Goal: Task Accomplishment & Management: Manage account settings

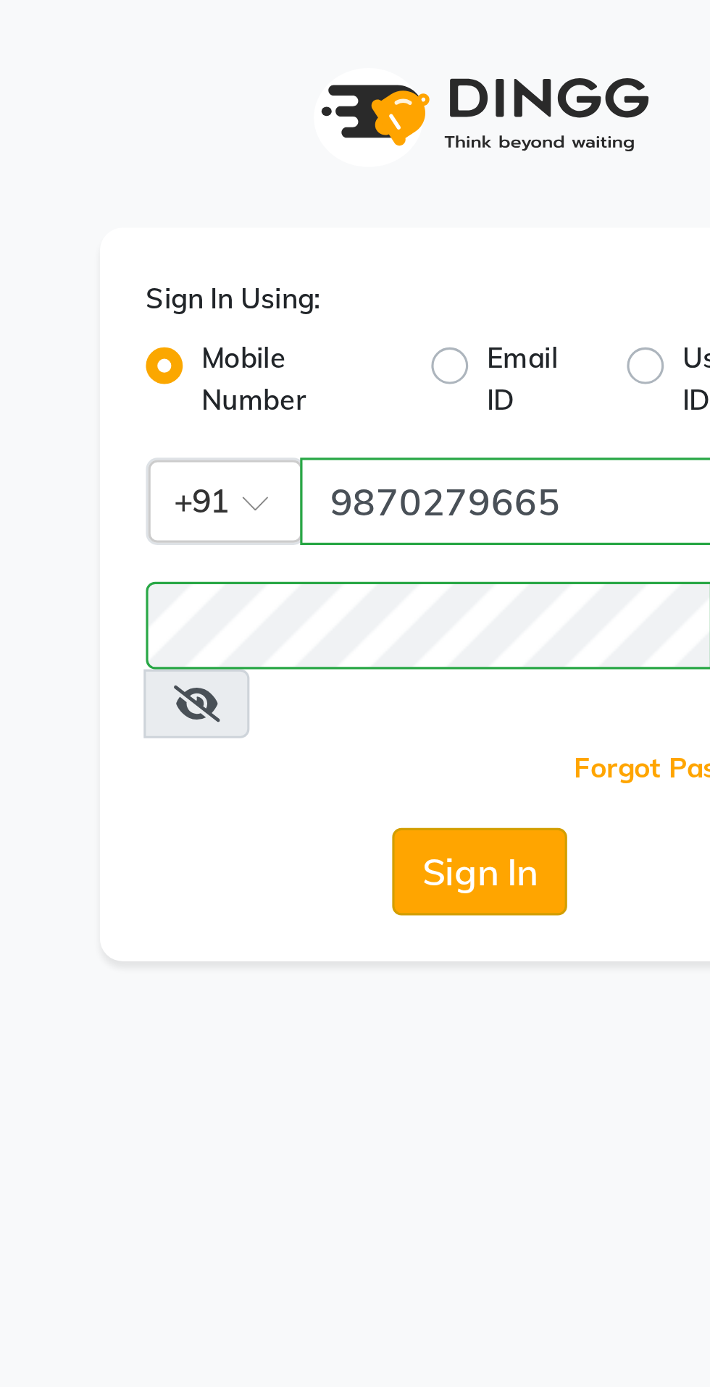
click at [360, 263] on button "Sign In" at bounding box center [354, 275] width 55 height 28
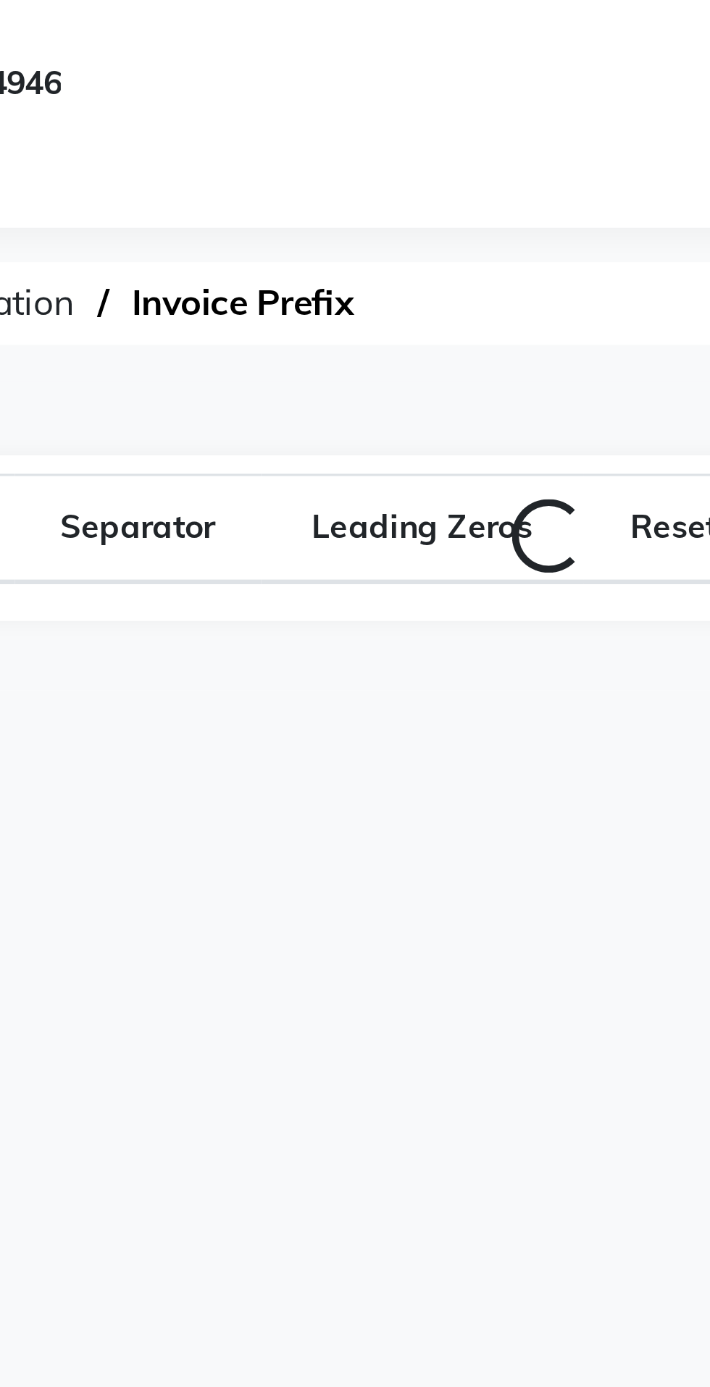
select select "en"
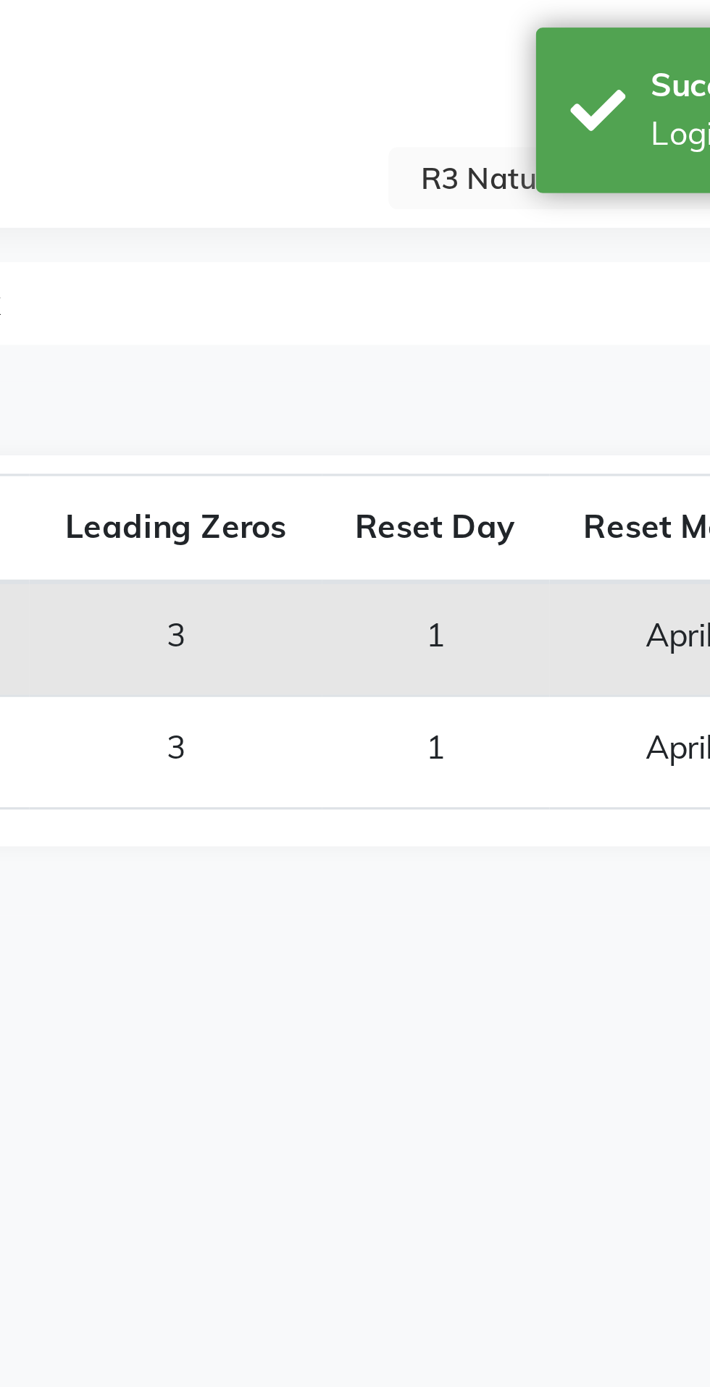
click at [459, 39] on nav "08047224946 Select Location × R3 Naturals Pvt Ltd Ho, East Of Kailash Default P…" at bounding box center [355, 36] width 710 height 72
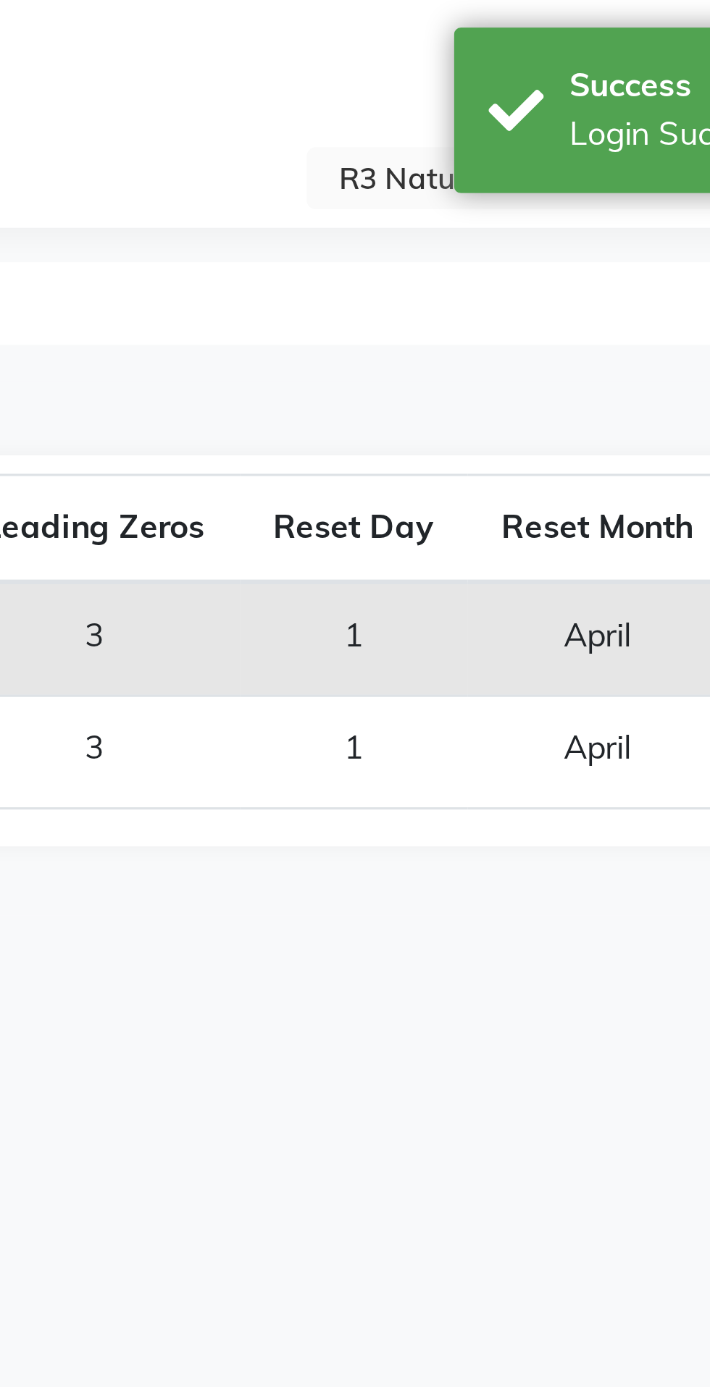
click at [473, 36] on nav "08047224946 Select Location × R3 Naturals Pvt Ltd Ho, East Of Kailash Default P…" at bounding box center [355, 36] width 710 height 72
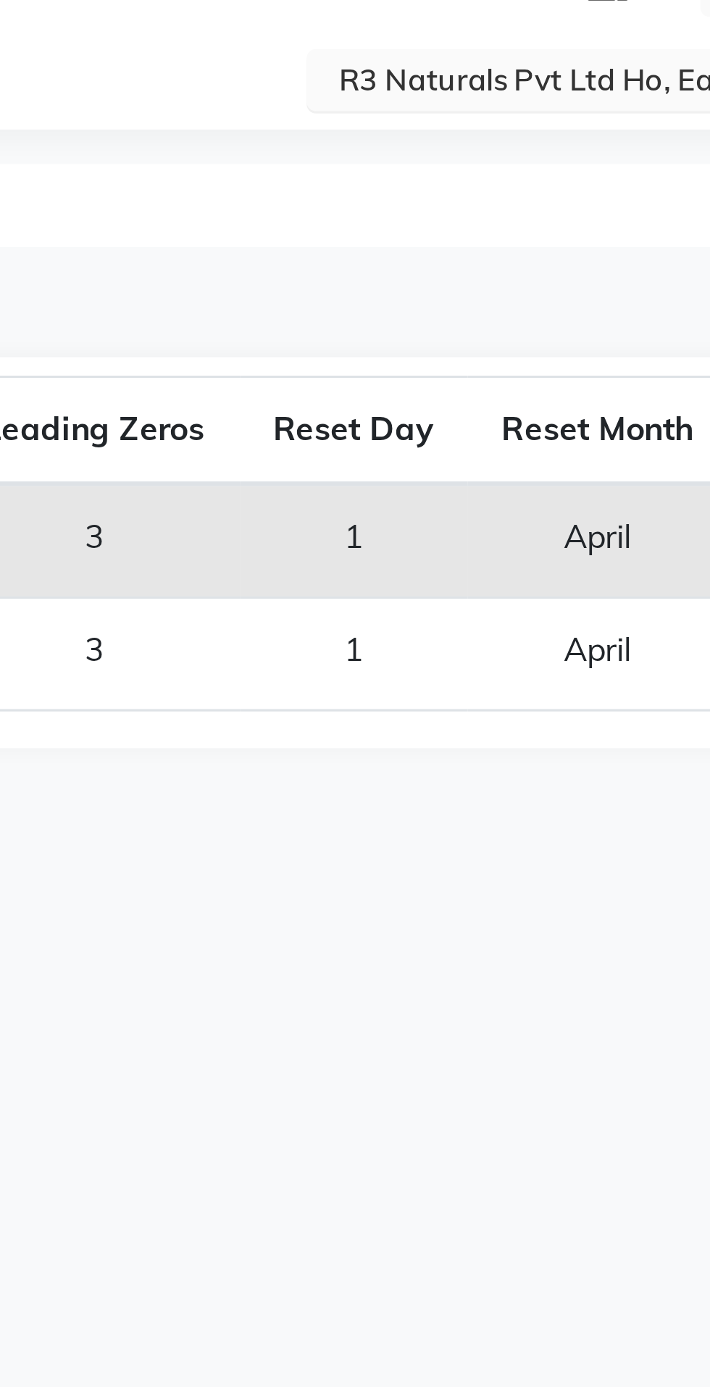
click at [473, 56] on input "text" at bounding box center [550, 57] width 210 height 14
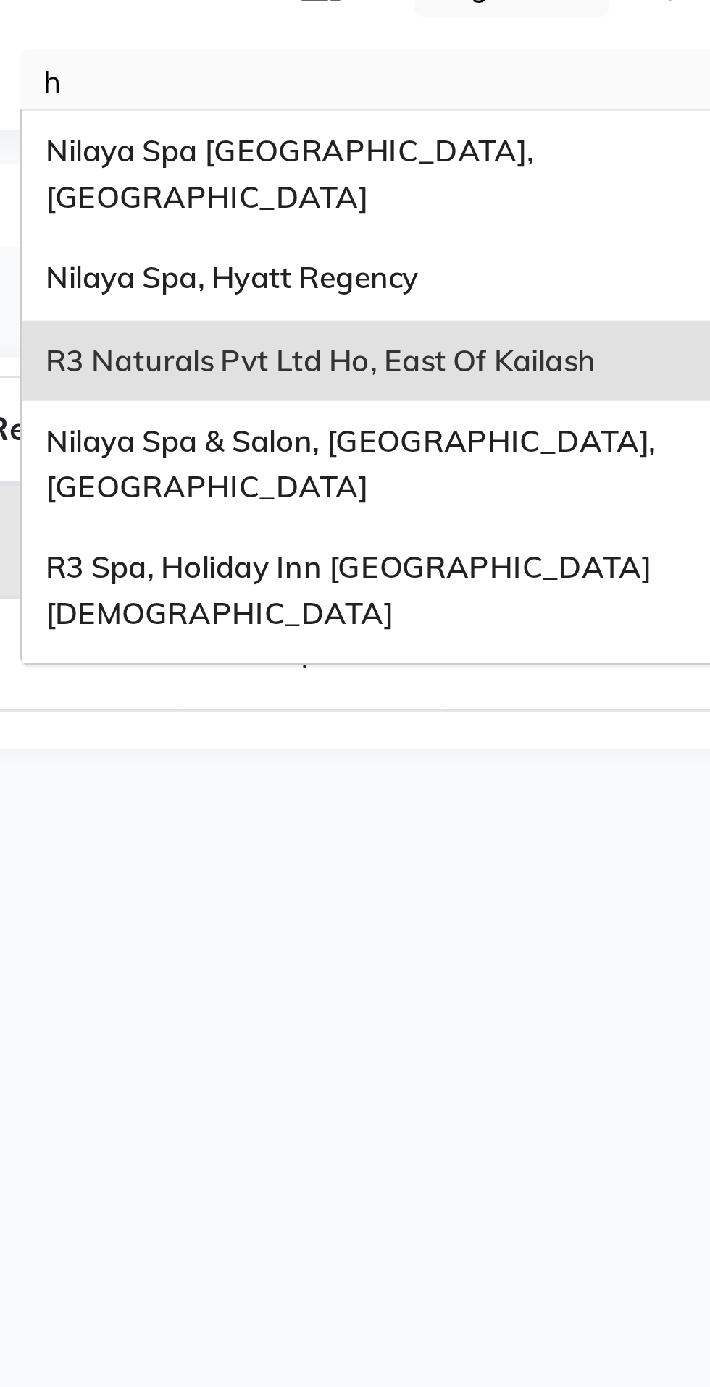
type input "hy"
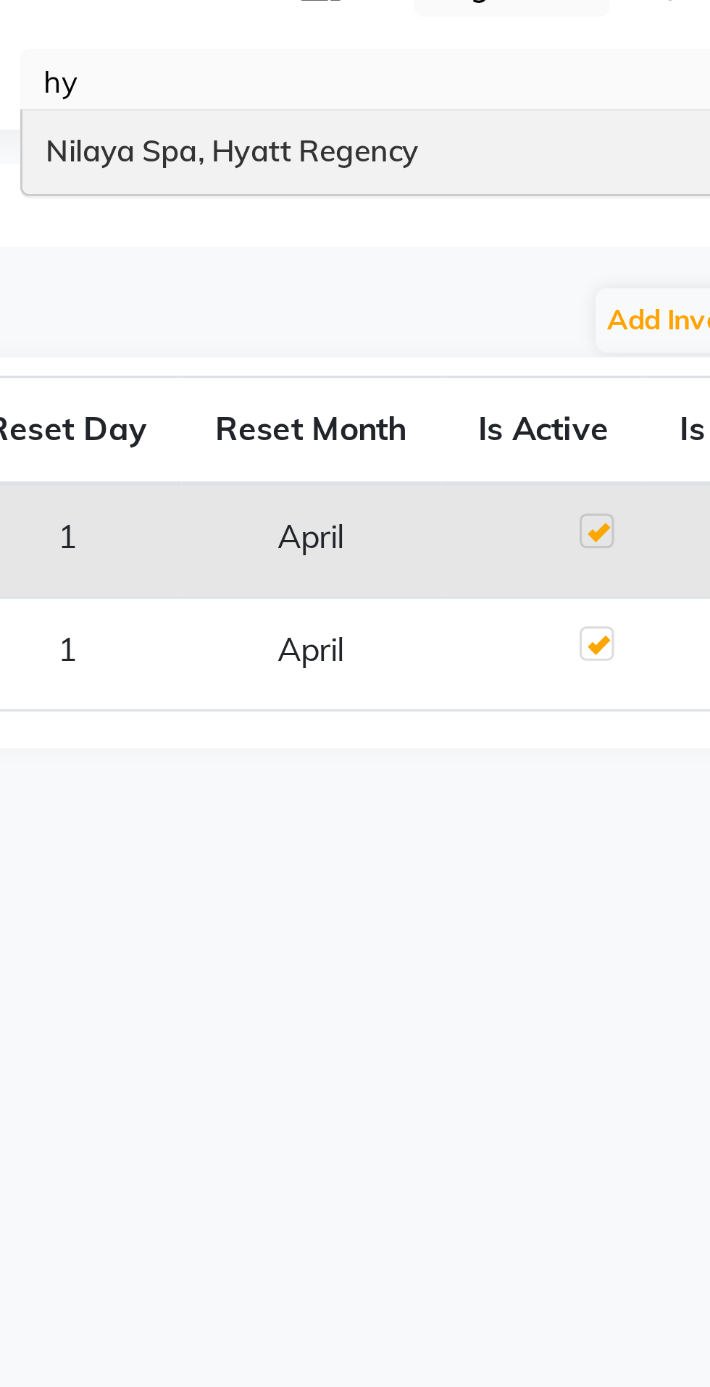
click at [530, 69] on div "Nilaya Spa, Hyatt Regency" at bounding box center [564, 79] width 252 height 26
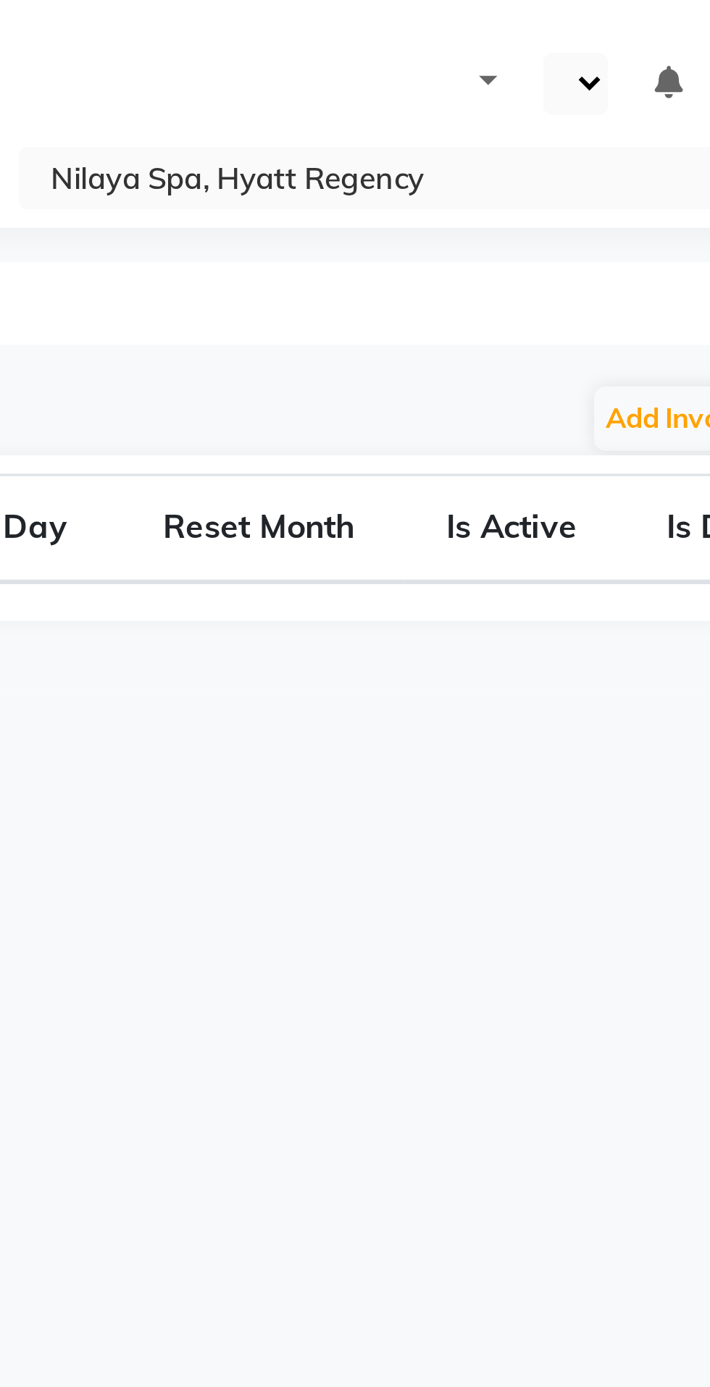
select select "en"
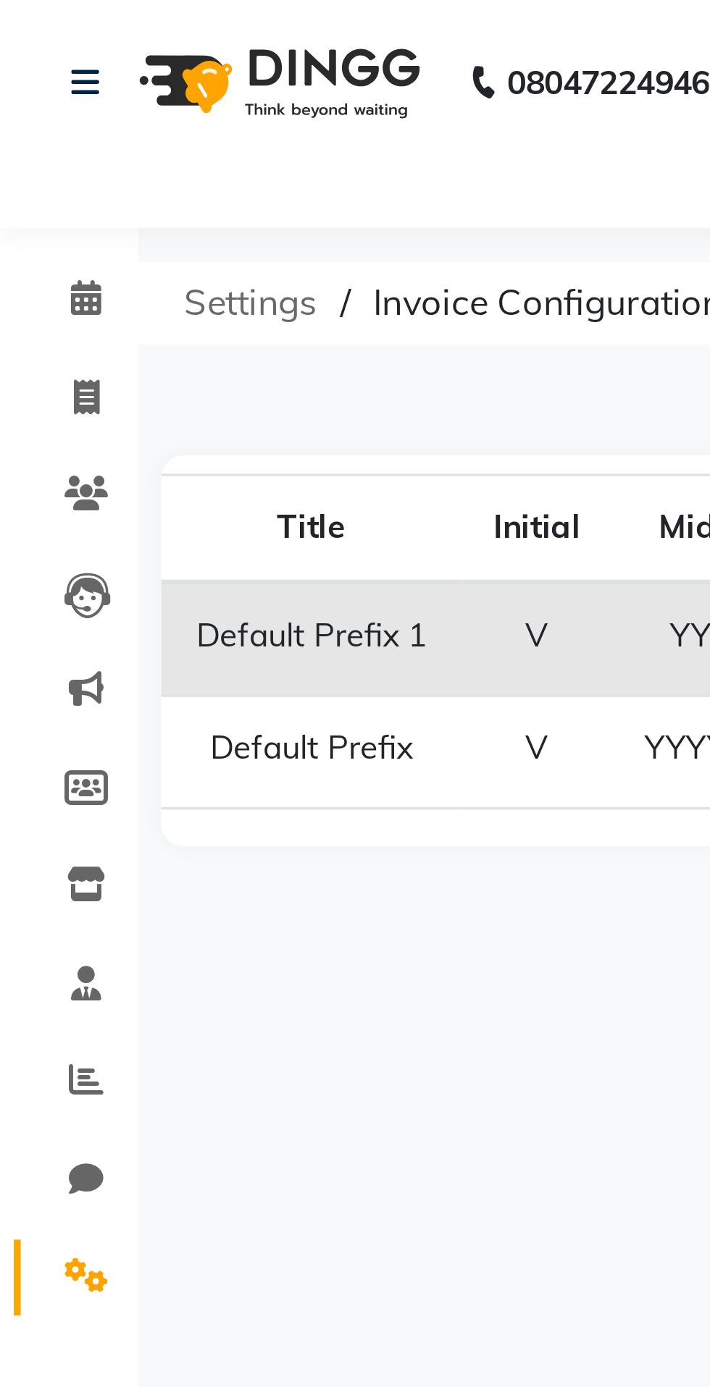
click at [85, 95] on span "Settings" at bounding box center [79, 96] width 56 height 26
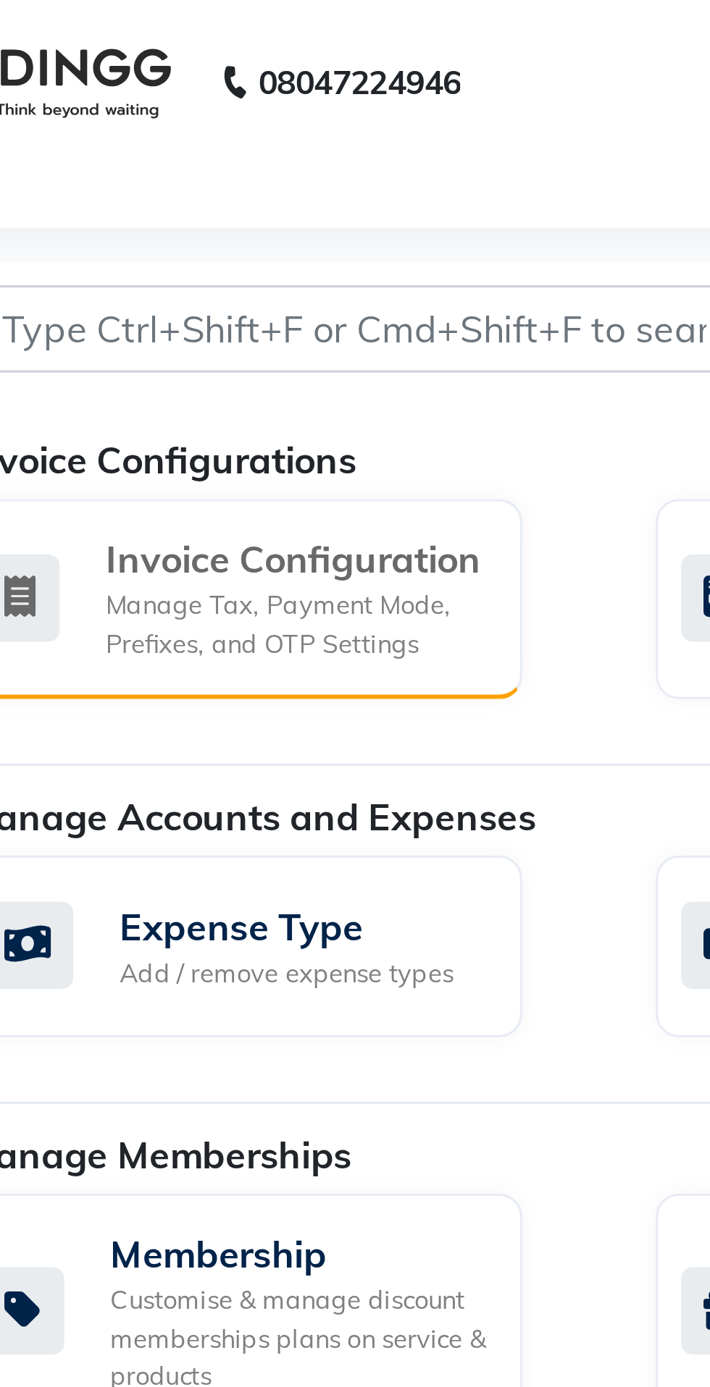
click at [206, 197] on div "Manage Tax, Payment Mode, Prefixes, and OTP Settings" at bounding box center [170, 197] width 119 height 24
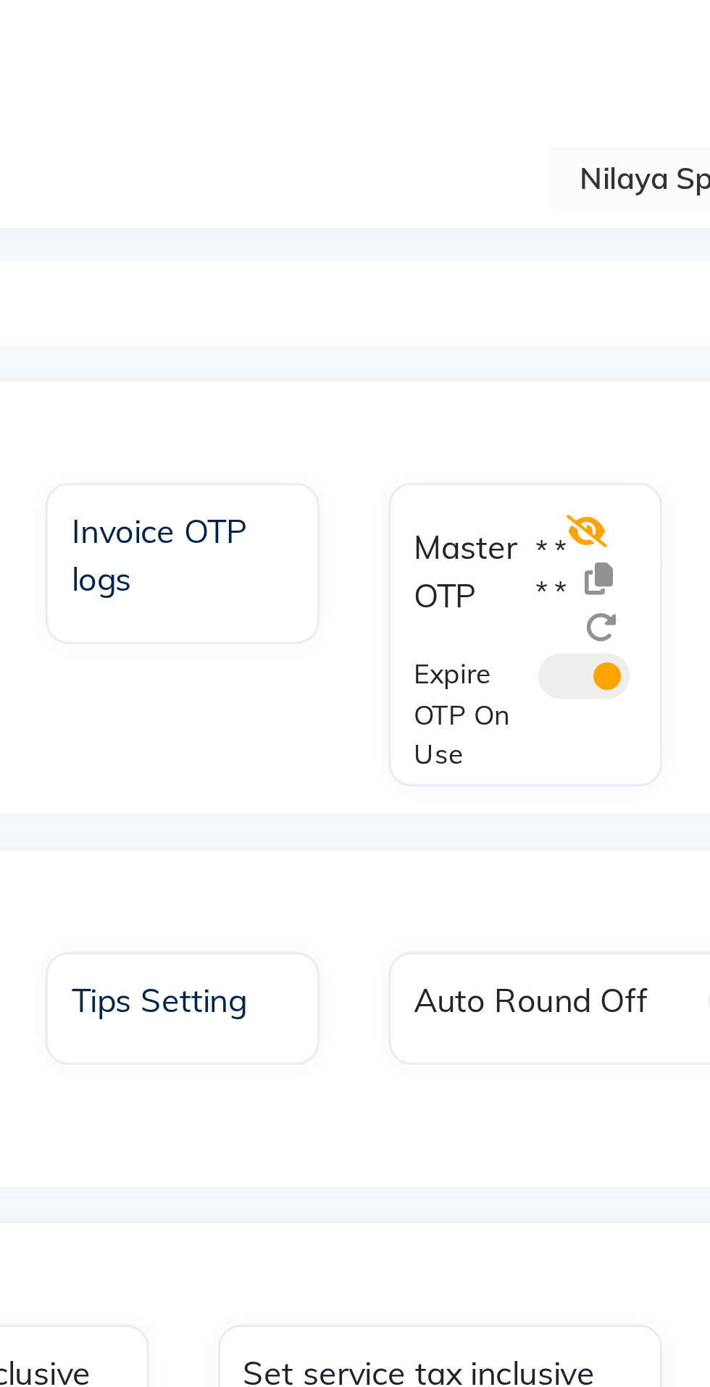
click at [452, 164] on icon at bounding box center [449, 167] width 13 height 10
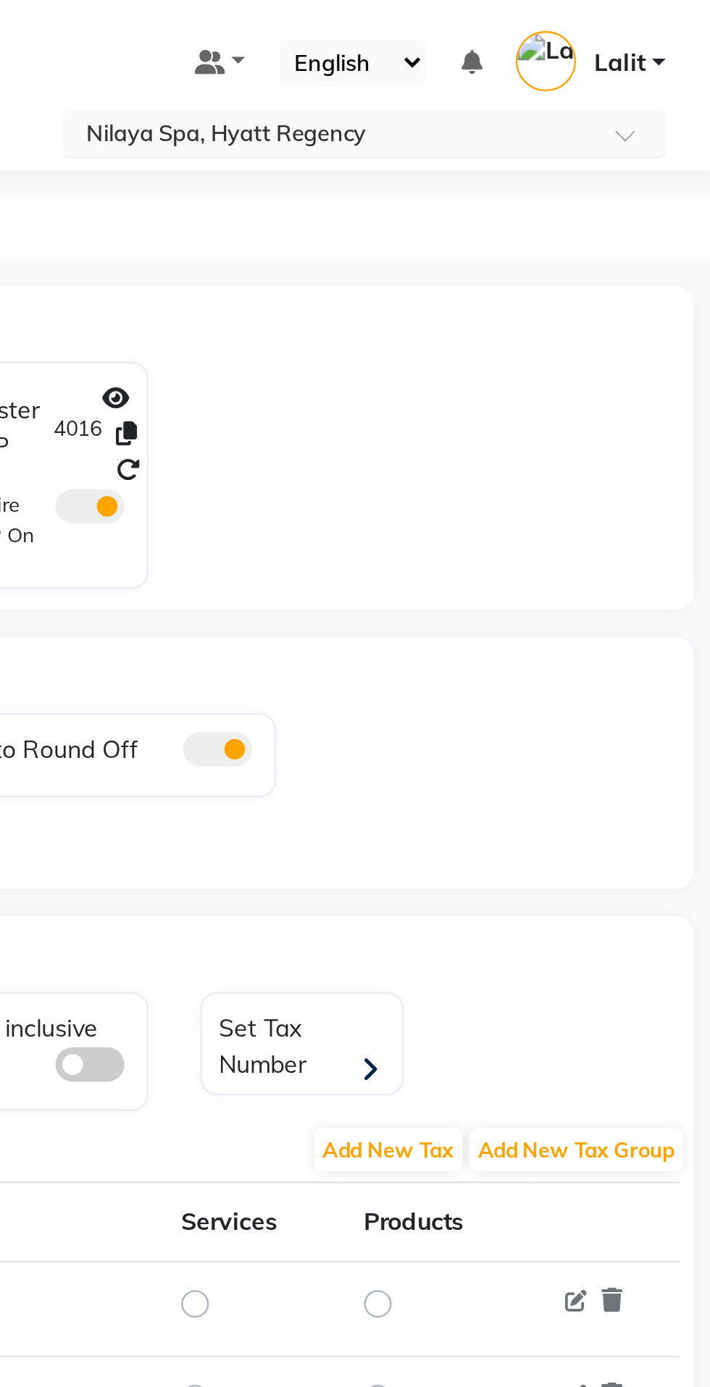
click at [631, 52] on input "text" at bounding box center [550, 57] width 210 height 14
